Goal: Task Accomplishment & Management: Manage account settings

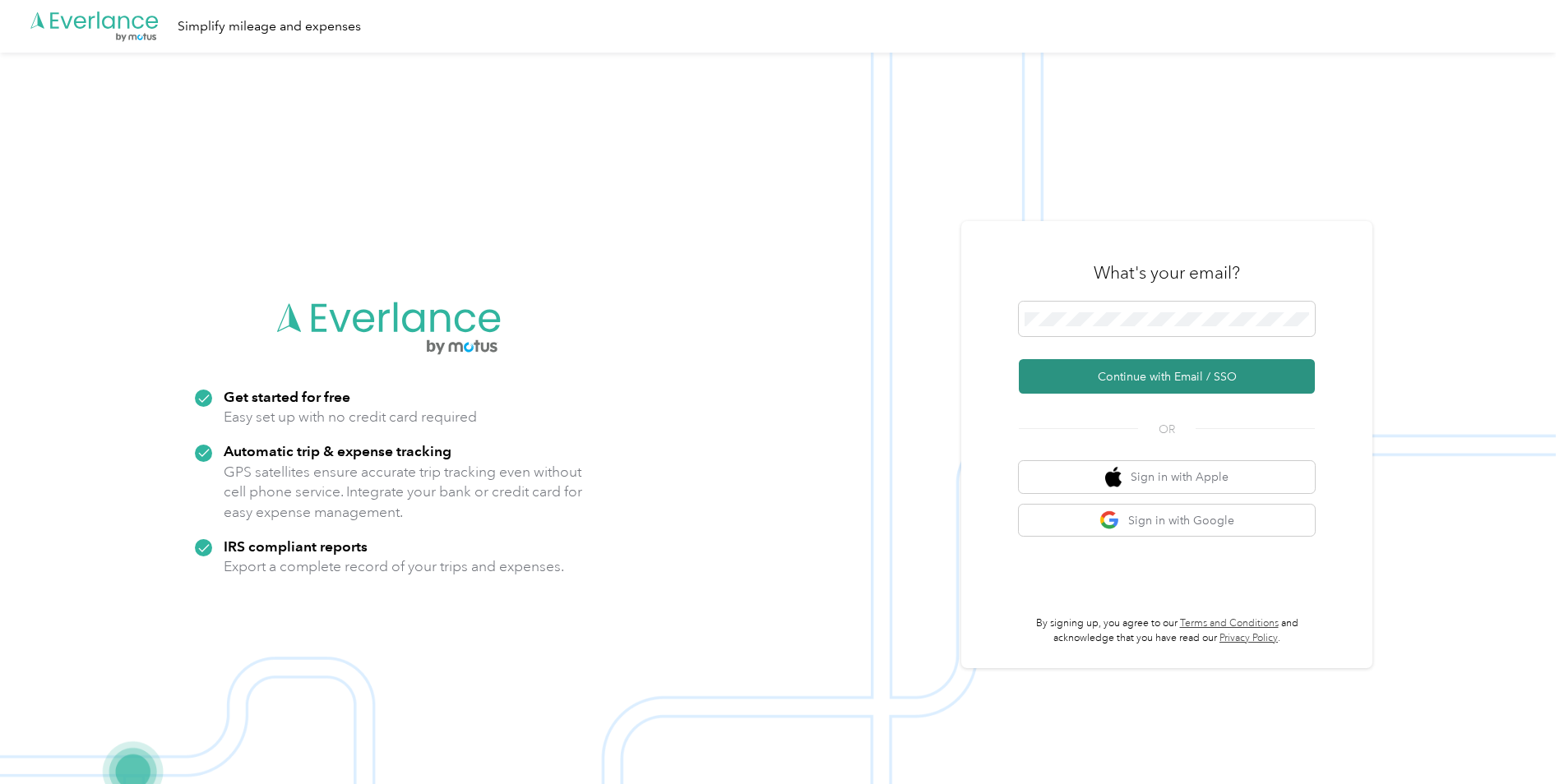
click at [1150, 377] on button "Continue with Email / SSO" at bounding box center [1167, 376] width 296 height 34
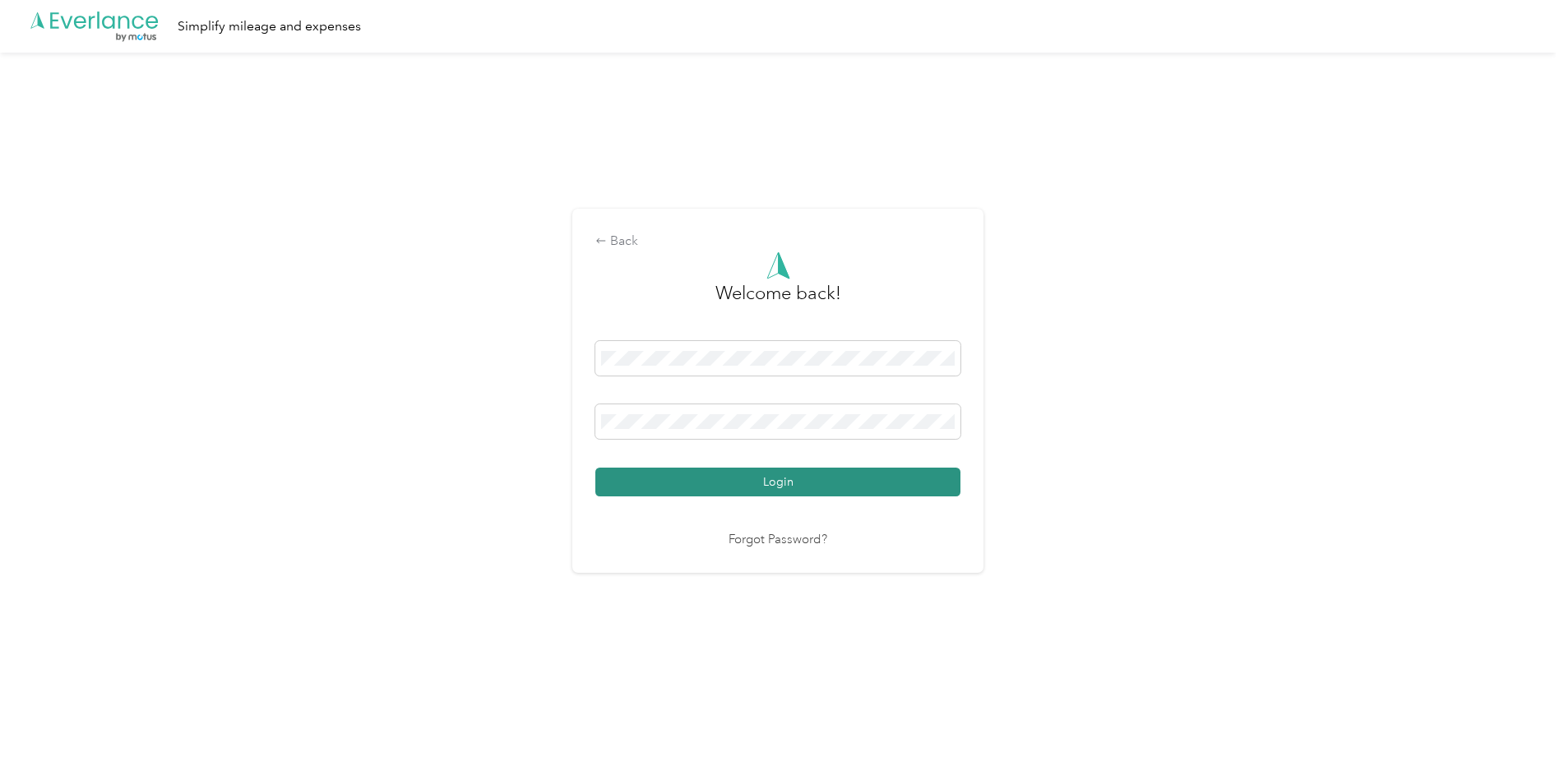
click at [711, 480] on button "Login" at bounding box center [778, 482] width 365 height 29
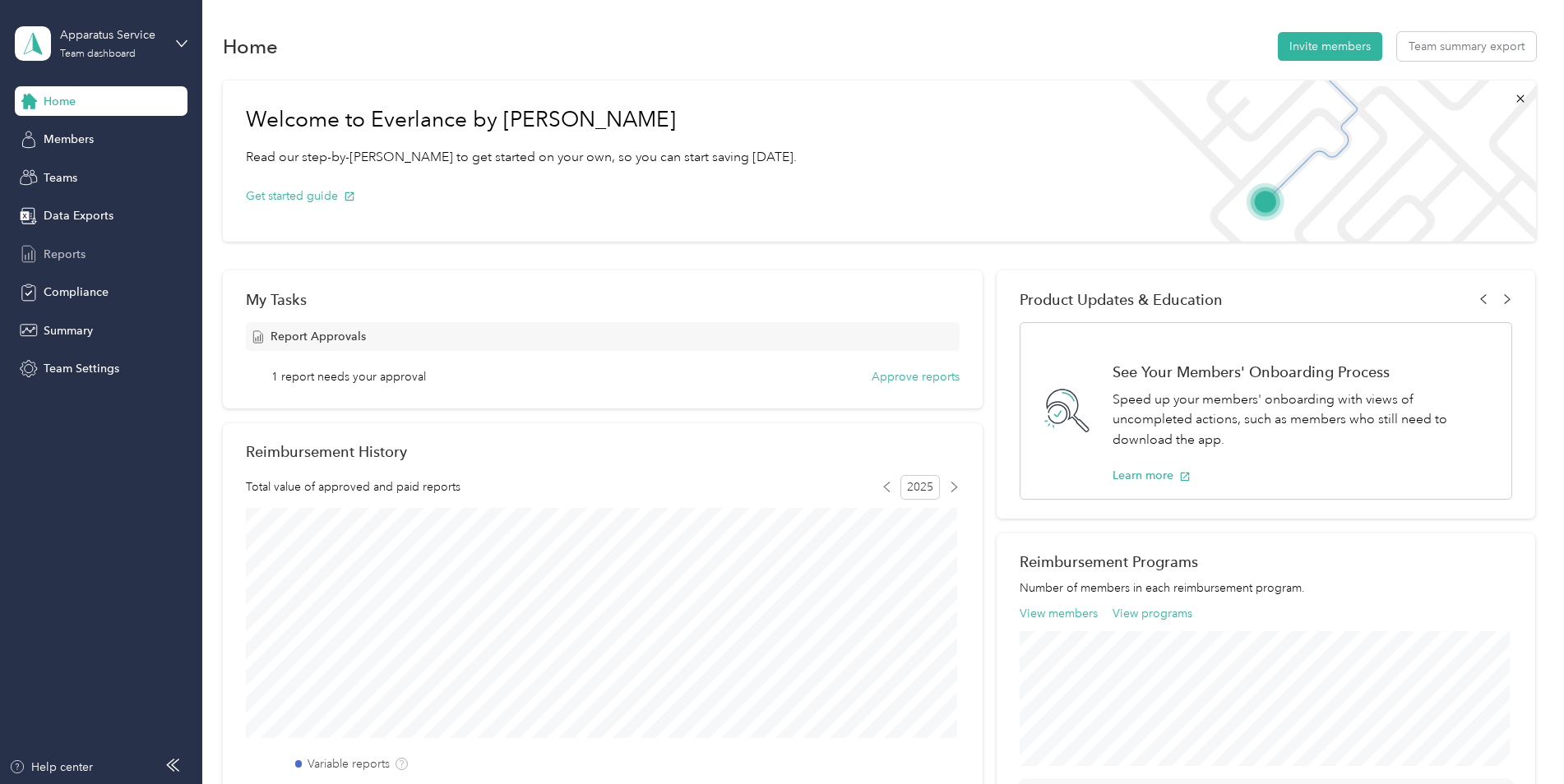
click at [59, 250] on span "Reports" at bounding box center [64, 255] width 42 height 18
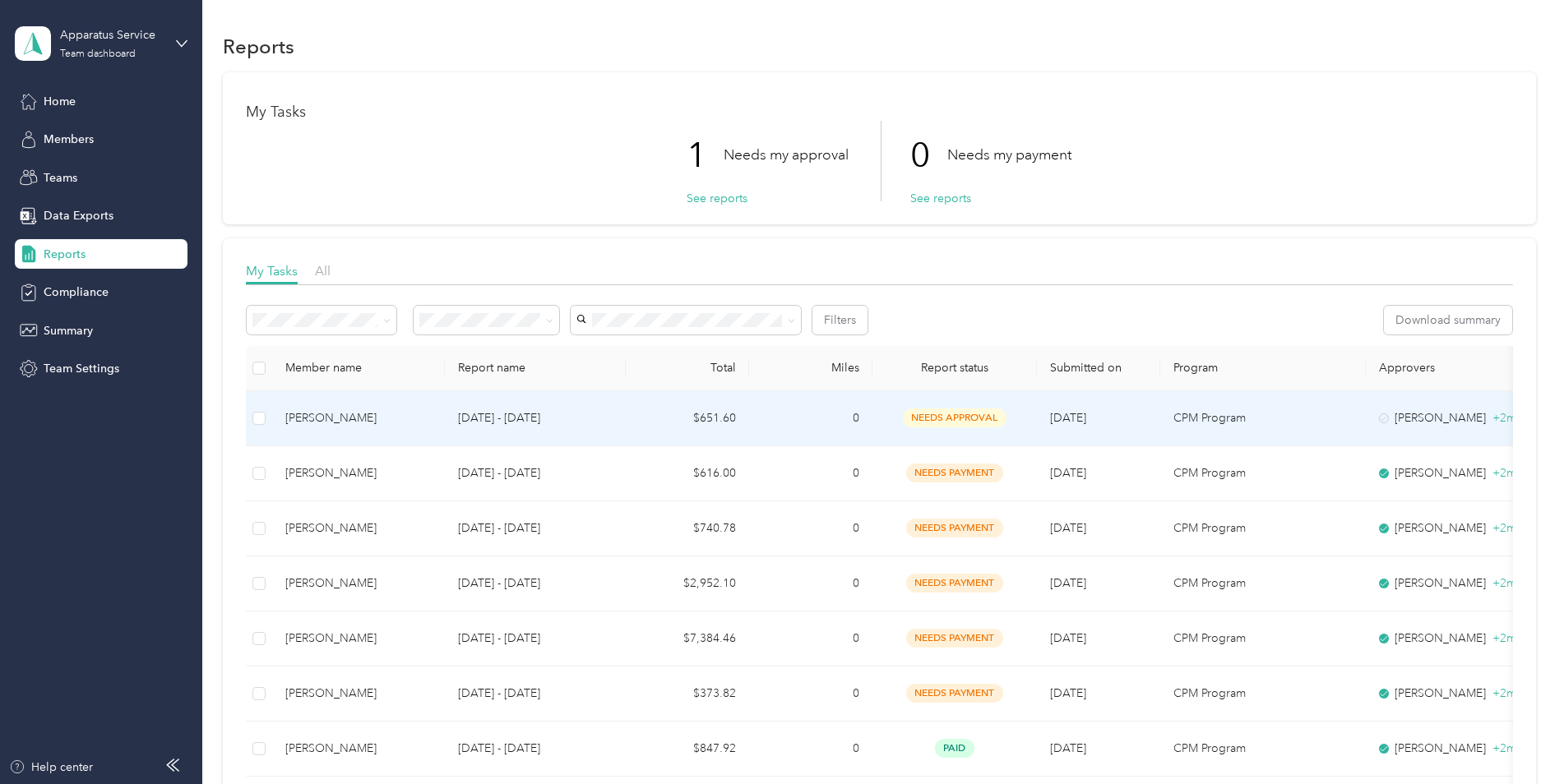
click at [625, 420] on td "[DATE] - [DATE]" at bounding box center [535, 419] width 181 height 55
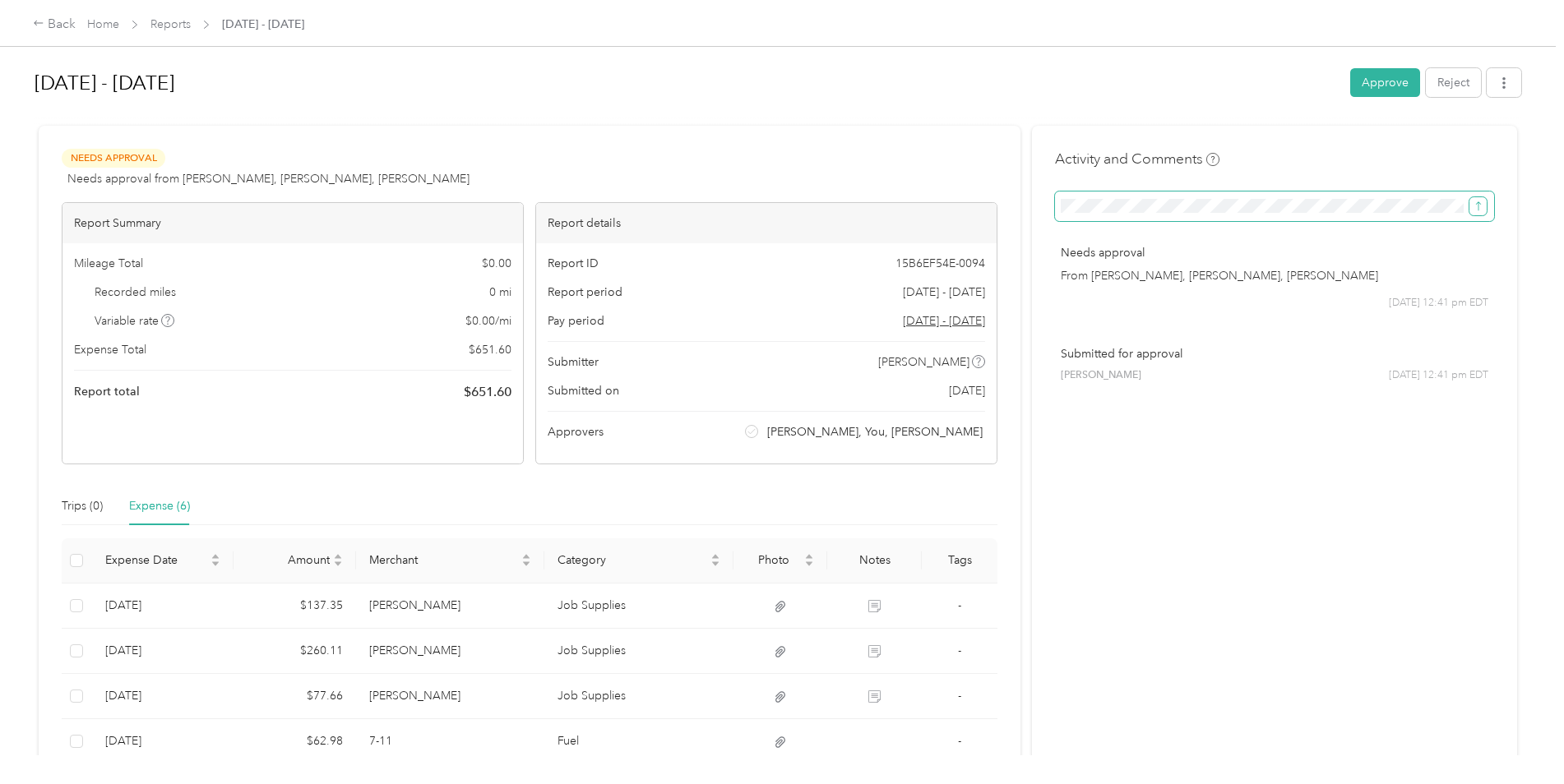
click at [1474, 212] on icon "submit" at bounding box center [1478, 205] width 11 height 11
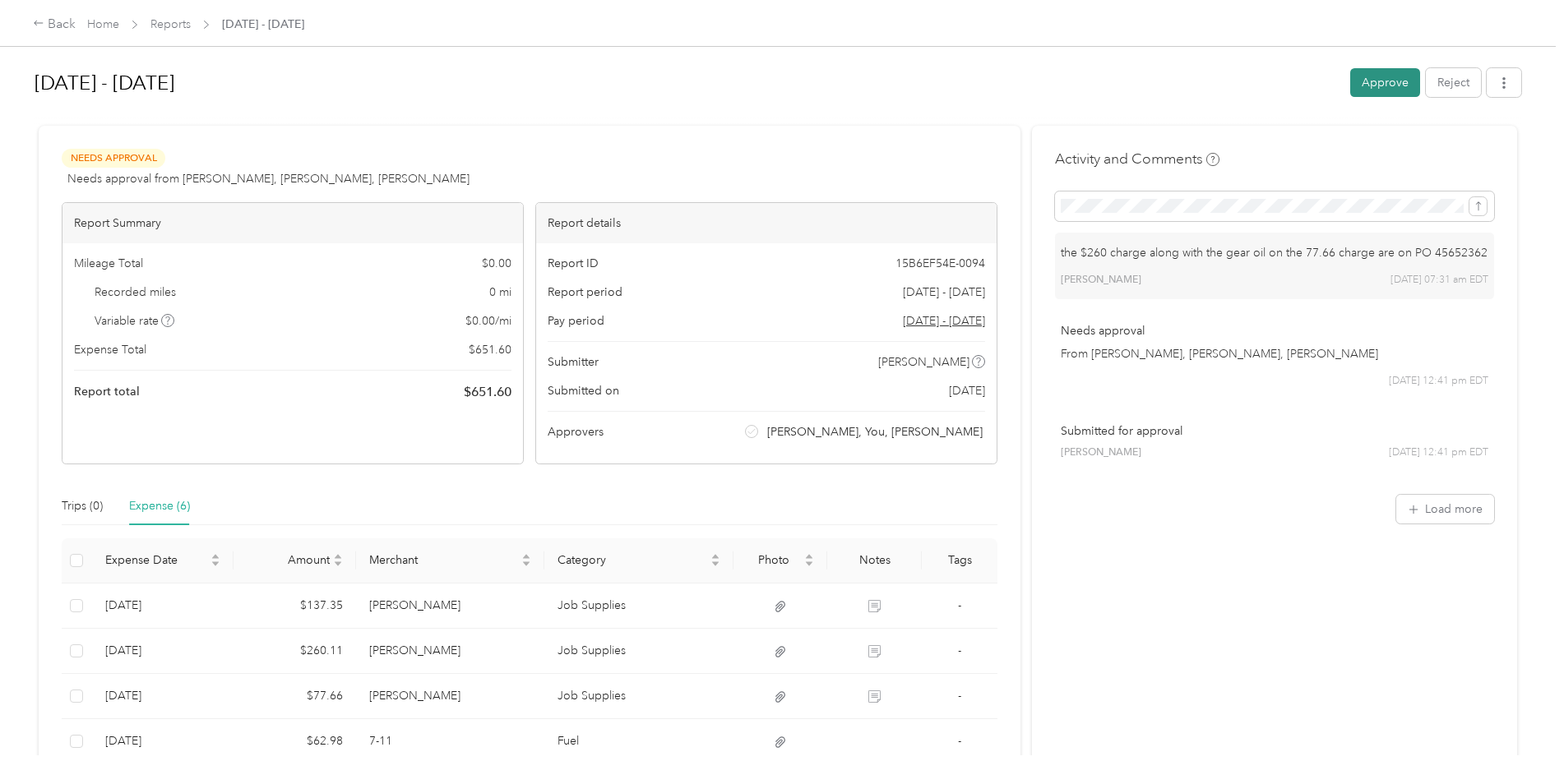
click at [1396, 83] on button "Approve" at bounding box center [1385, 82] width 70 height 29
